Goal: Transaction & Acquisition: Purchase product/service

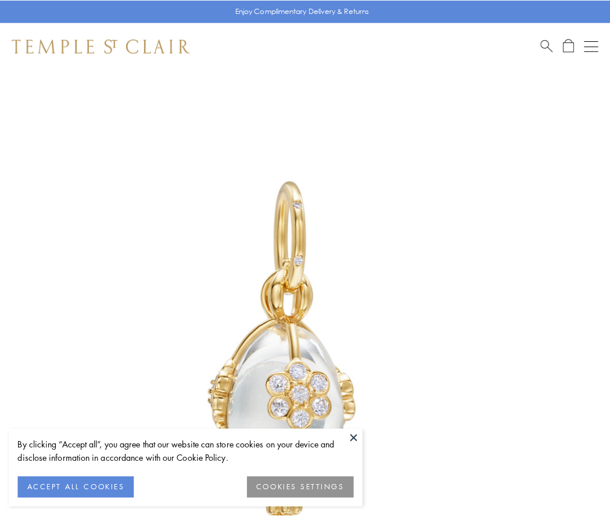
scroll to position [21, 0]
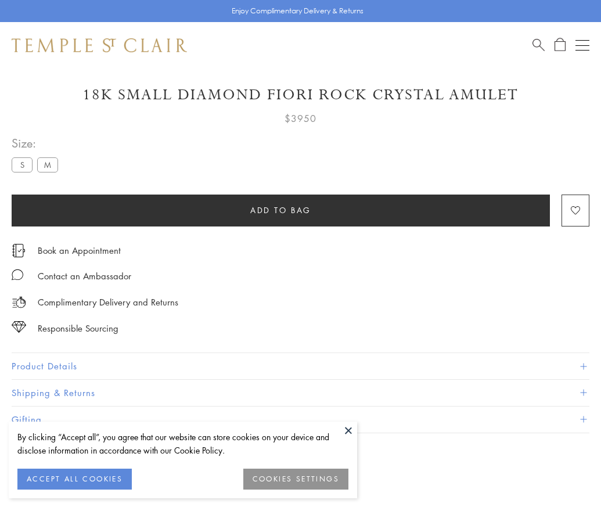
click at [281, 210] on span "Add to bag" at bounding box center [280, 210] width 61 height 13
